Goal: Task Accomplishment & Management: Use online tool/utility

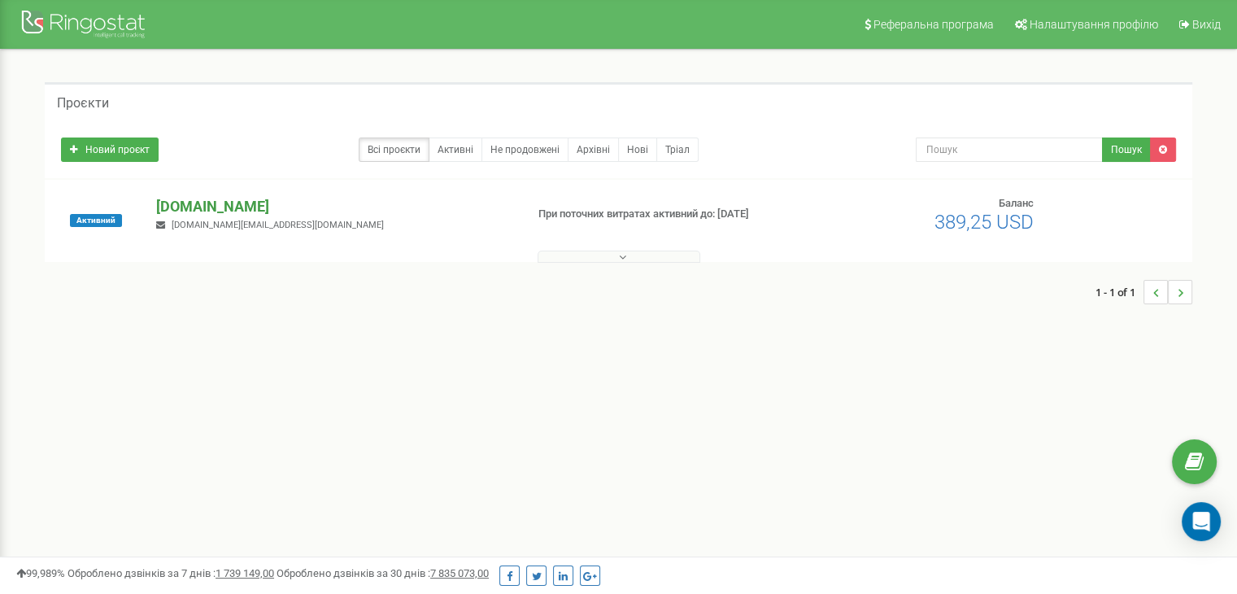
click at [229, 206] on p "[DOMAIN_NAME]" at bounding box center [333, 206] width 355 height 21
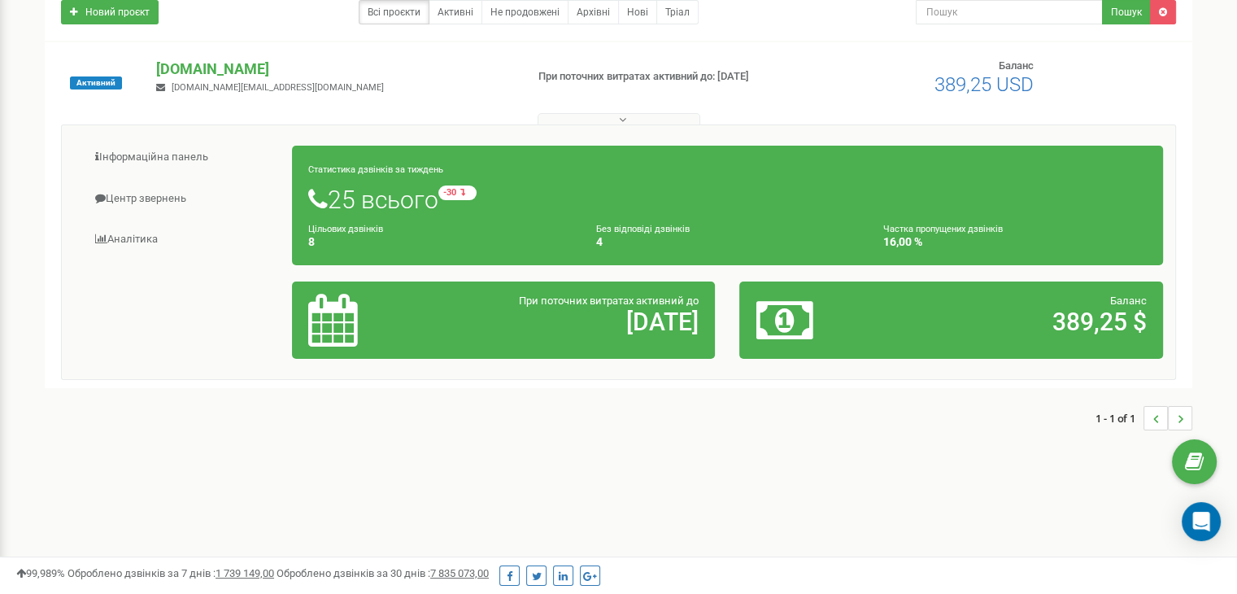
scroll to position [81, 0]
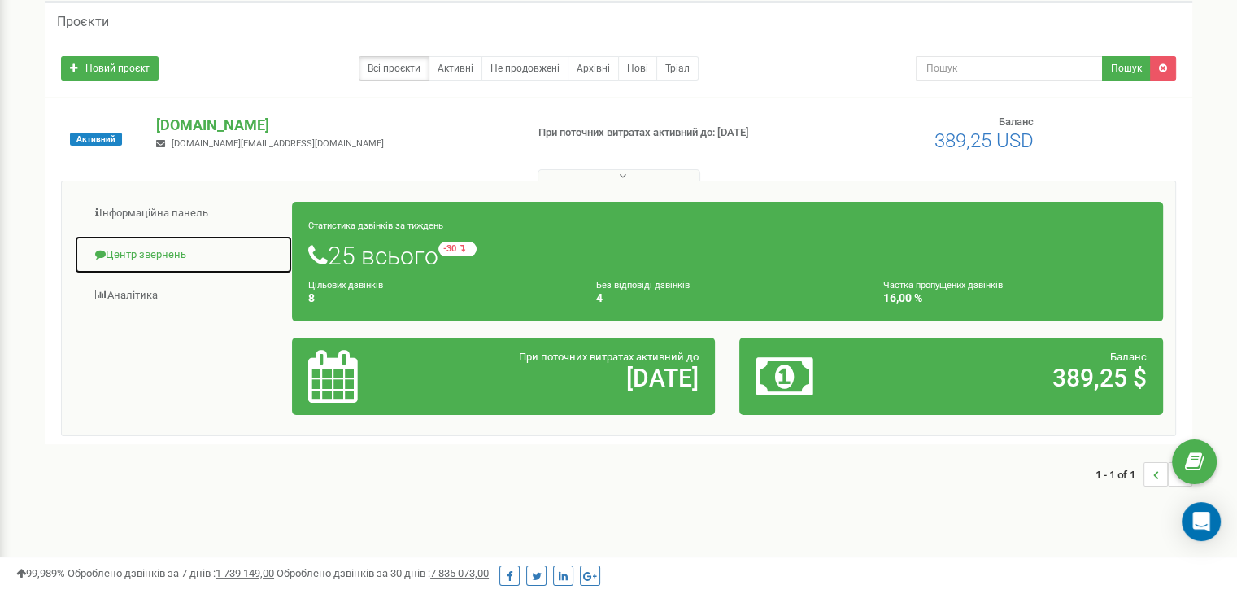
click at [164, 251] on link "Центр звернень" at bounding box center [183, 255] width 219 height 40
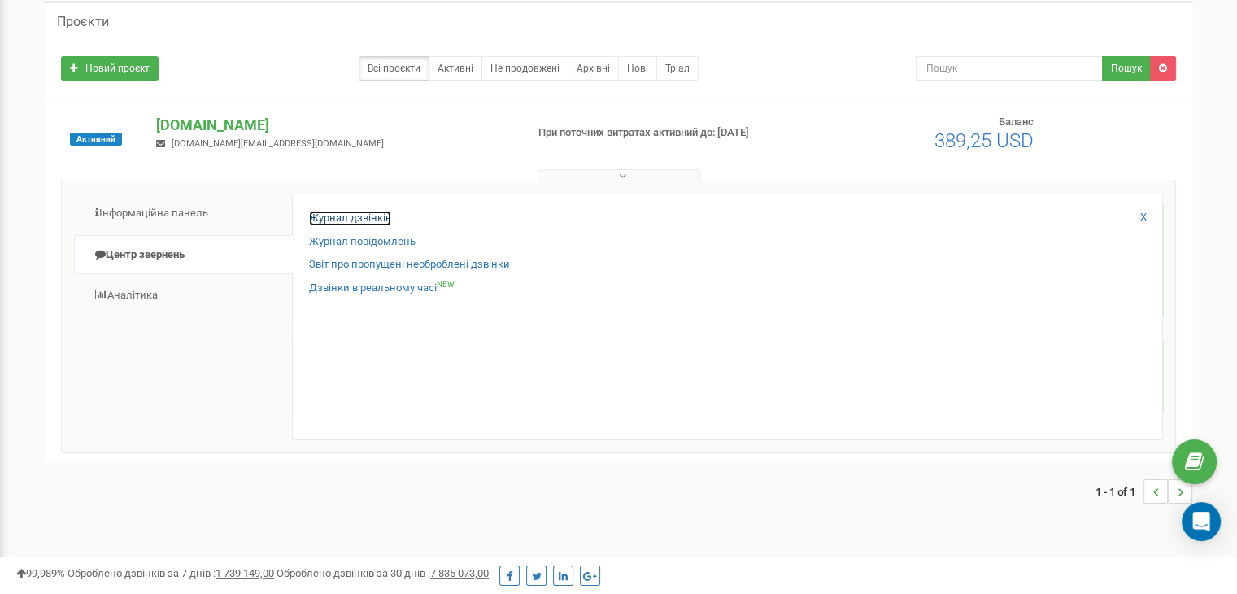
click at [377, 219] on link "Журнал дзвінків" at bounding box center [350, 218] width 82 height 15
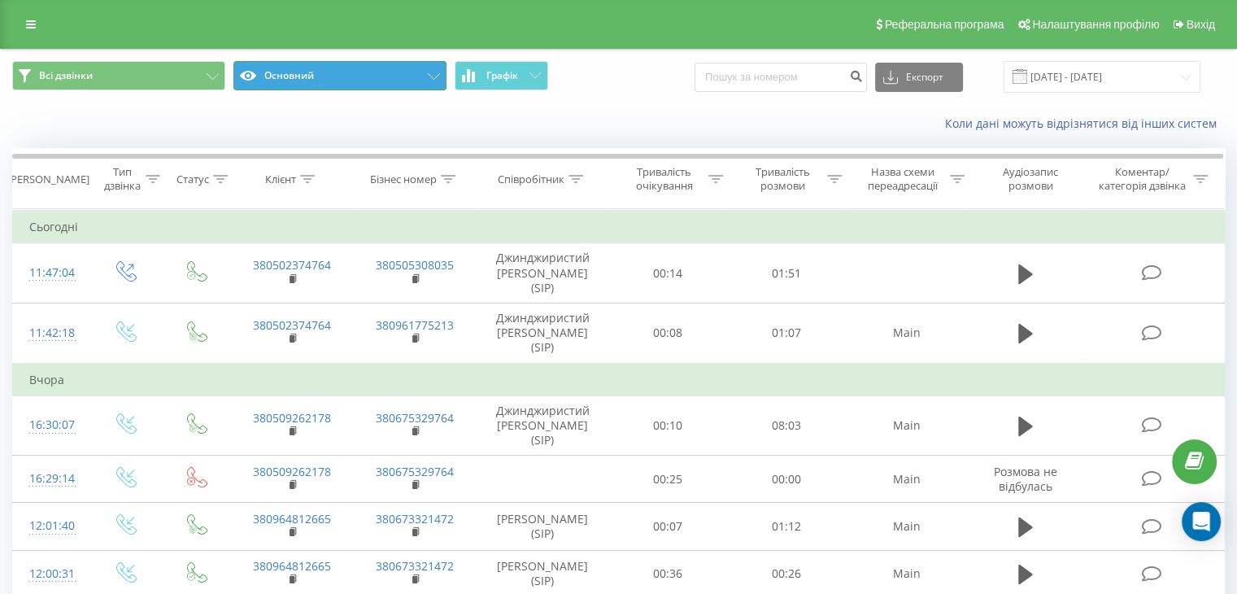
click at [380, 82] on button "Основний" at bounding box center [339, 75] width 213 height 29
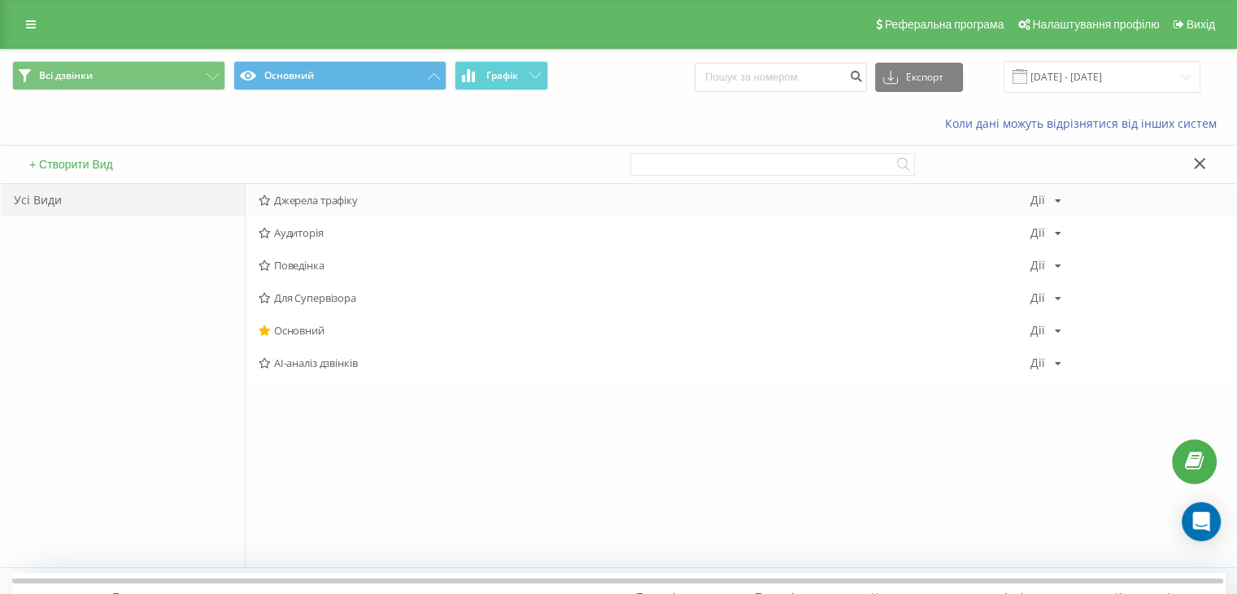
click at [306, 199] on span "Джерела трафіку" at bounding box center [645, 199] width 772 height 11
